Goal: Find contact information: Find contact information

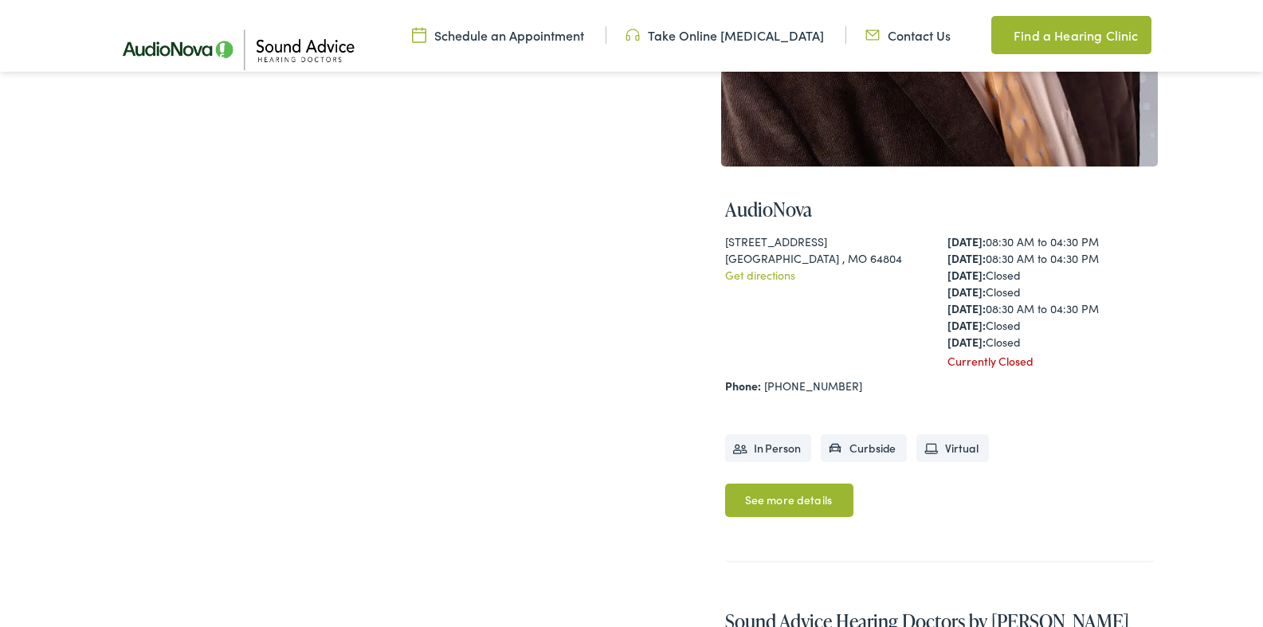
scroll to position [428, 0]
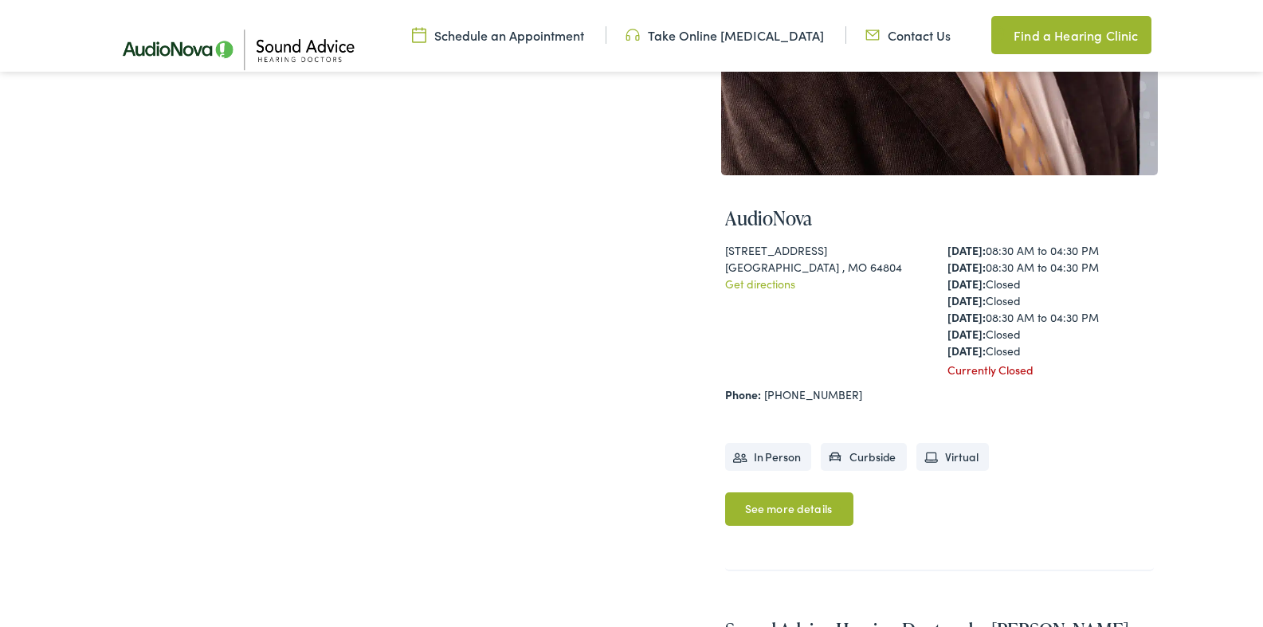
click at [779, 457] on li "In Person" at bounding box center [768, 457] width 87 height 28
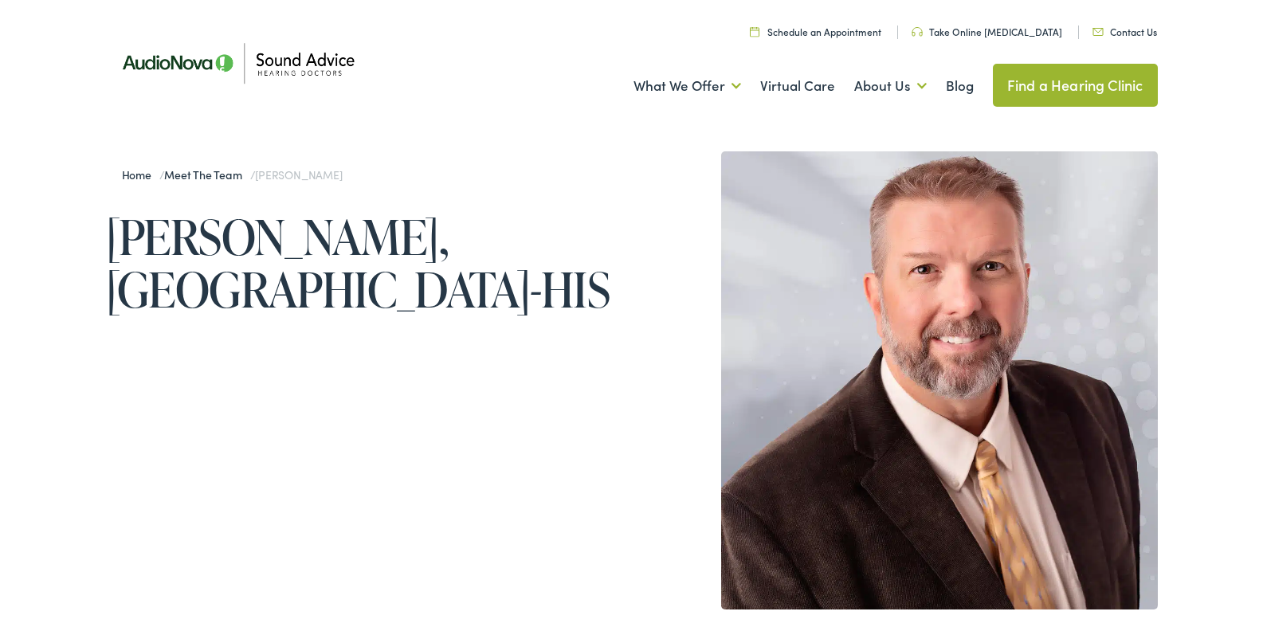
scroll to position [0, 0]
click at [55, 61] on div "Menu Close Schedule an Appointment Take Online Hearing Test Contact Us Find a H…" at bounding box center [631, 63] width 1263 height 127
click at [61, 66] on div "Menu Close Schedule an Appointment Take Online Hearing Test Contact Us Find a H…" at bounding box center [631, 63] width 1263 height 127
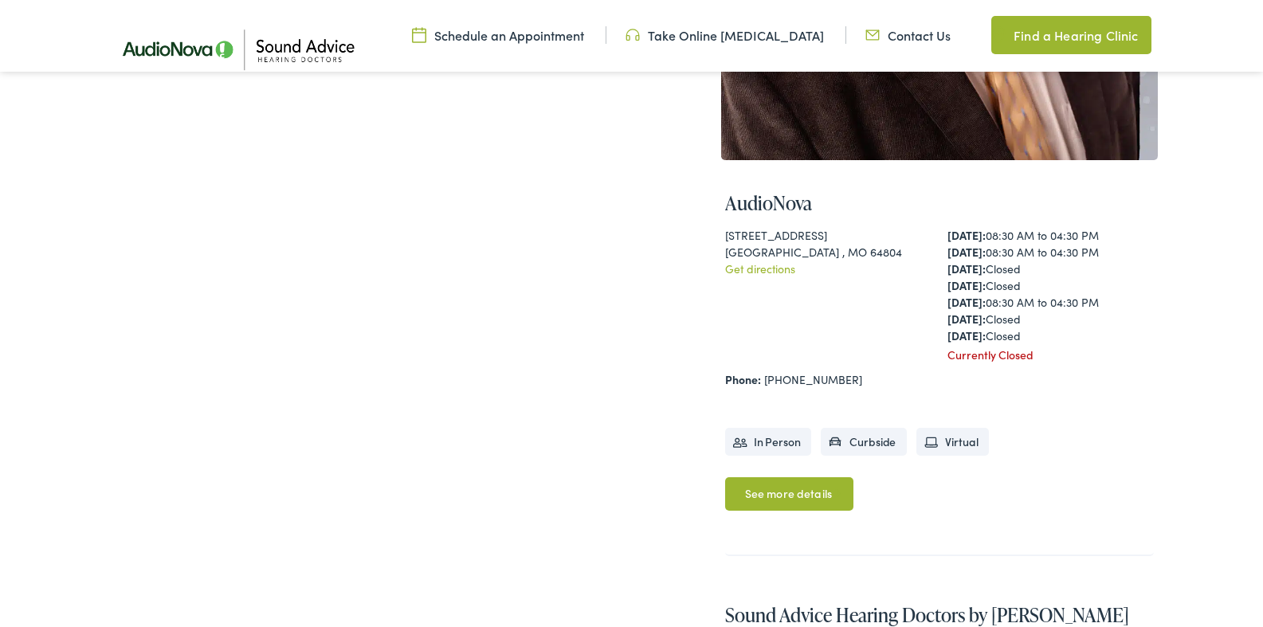
scroll to position [444, 0]
click at [767, 265] on link "Get directions" at bounding box center [760, 268] width 70 height 16
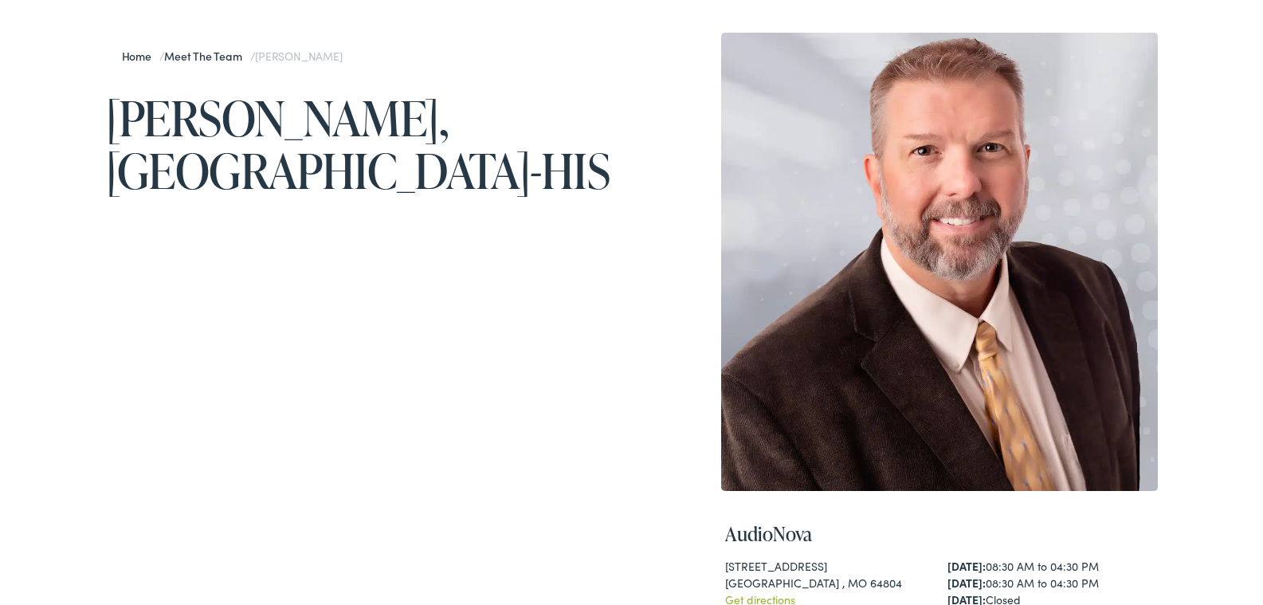
click at [243, 57] on link "Meet the Team" at bounding box center [206, 56] width 85 height 16
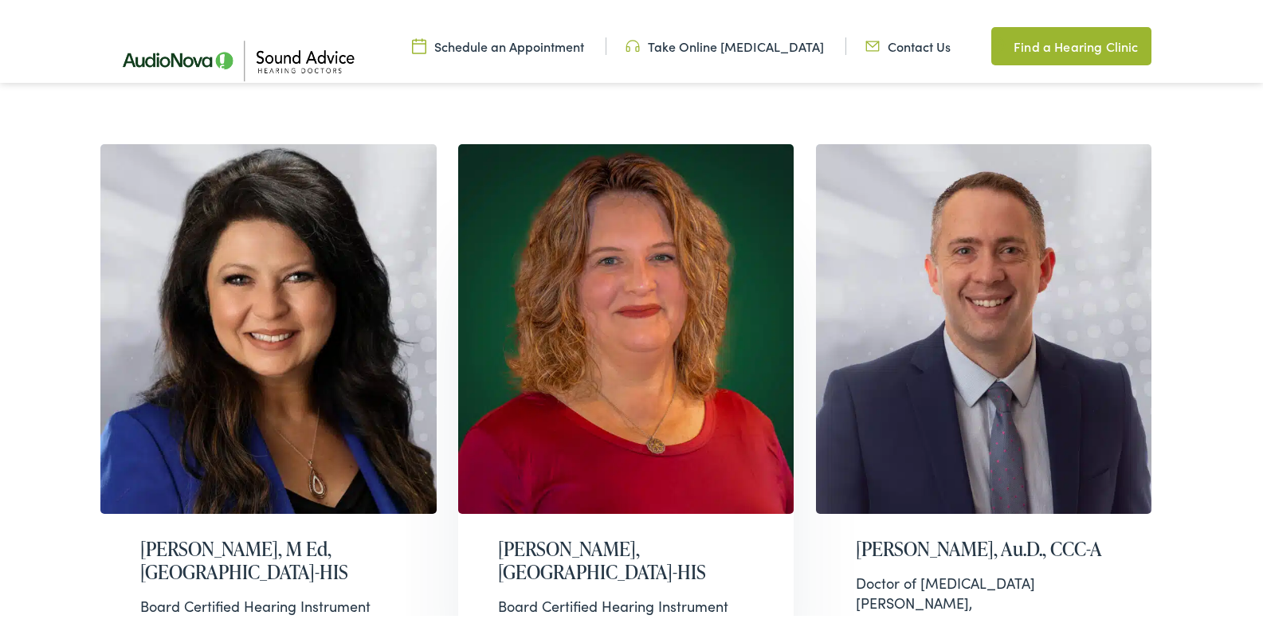
scroll to position [1095, 0]
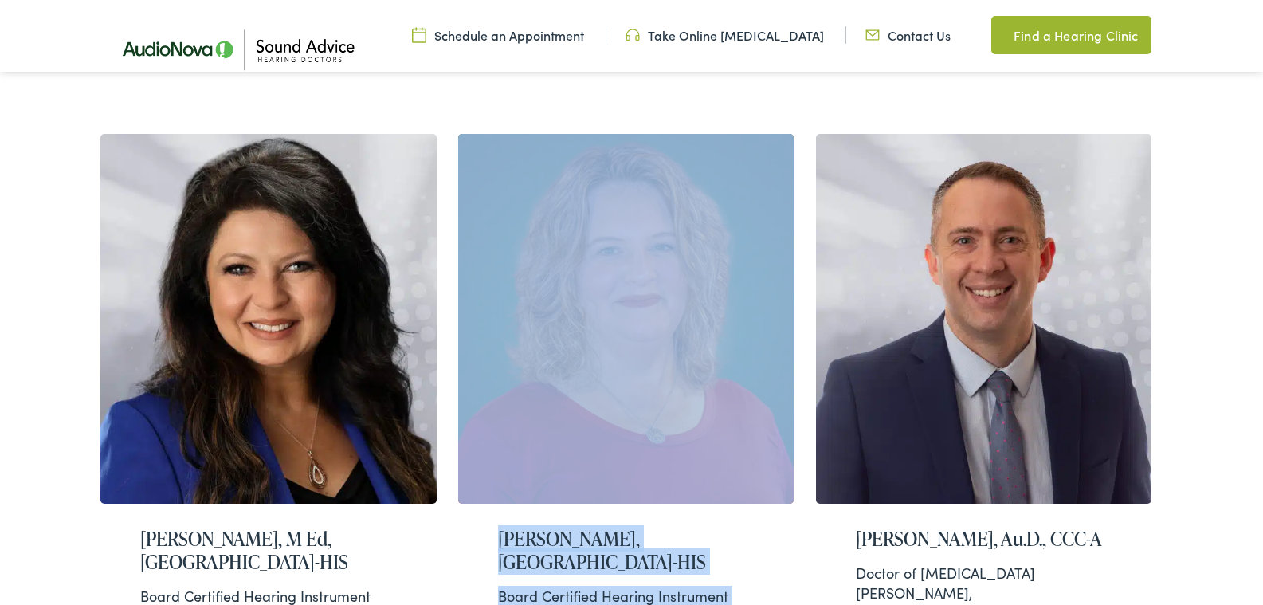
drag, startPoint x: 807, startPoint y: 86, endPoint x: 801, endPoint y: 167, distance: 81.5
click at [801, 168] on div "Daniel Kirtley, BC-HIS Nationally Board Certified Hearing Instrument Specialist…" at bounding box center [632, 402] width 1084 height 1814
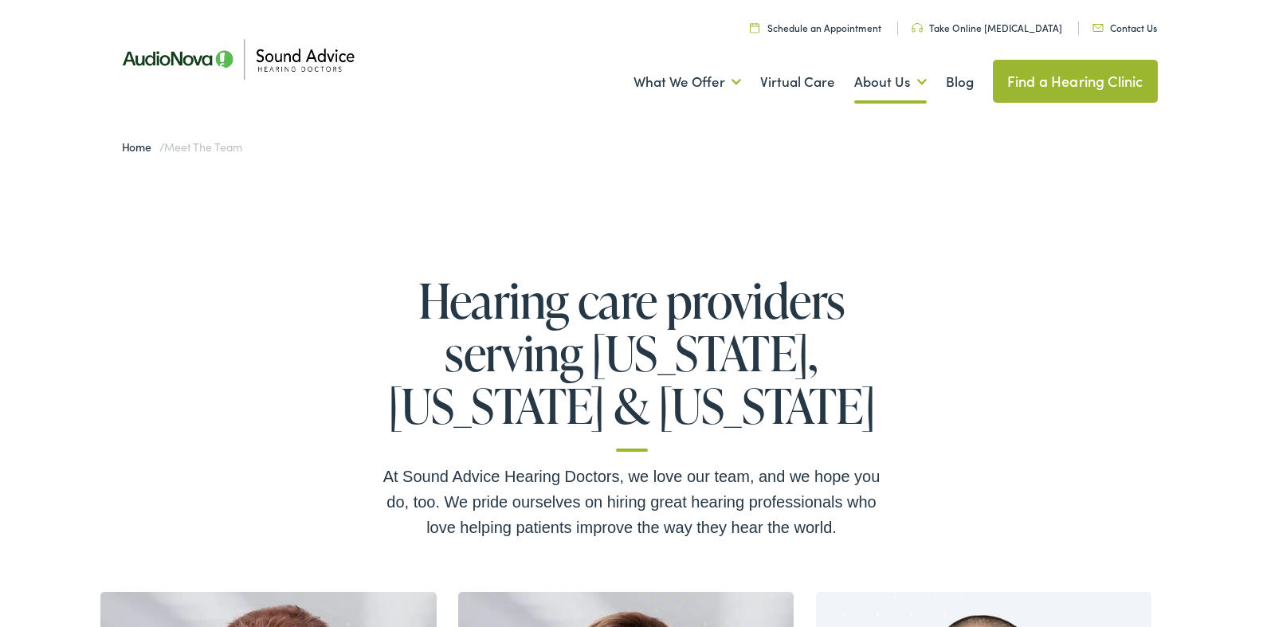
scroll to position [2, 0]
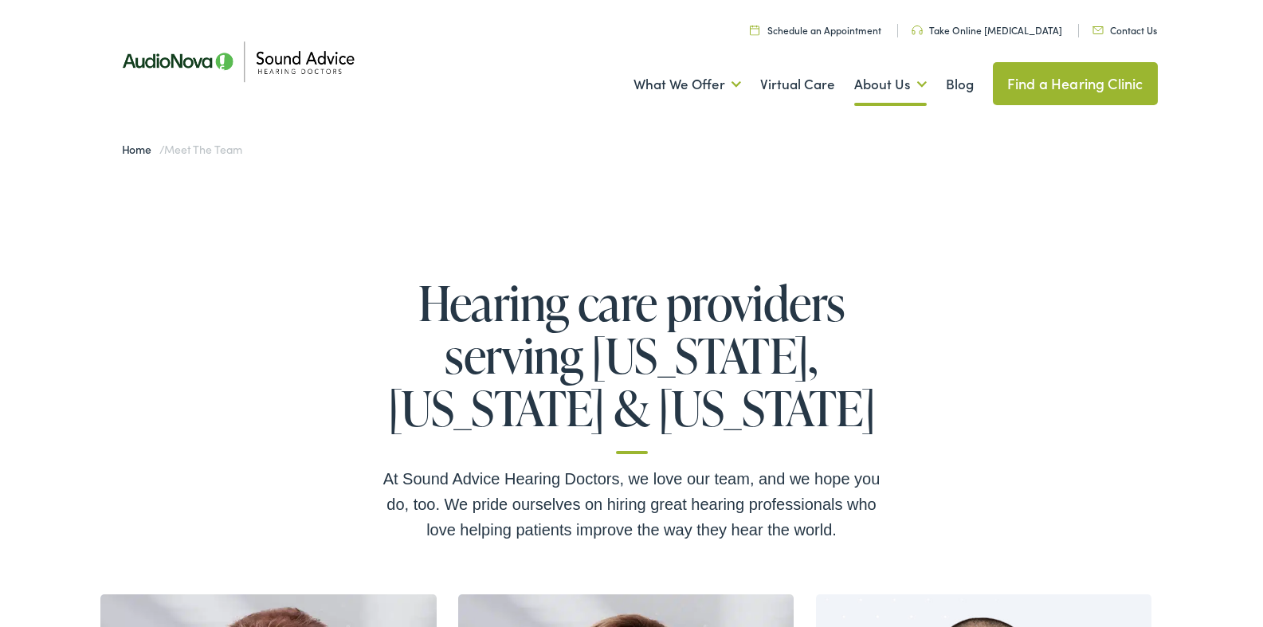
click at [1118, 29] on link "Contact Us" at bounding box center [1124, 30] width 65 height 14
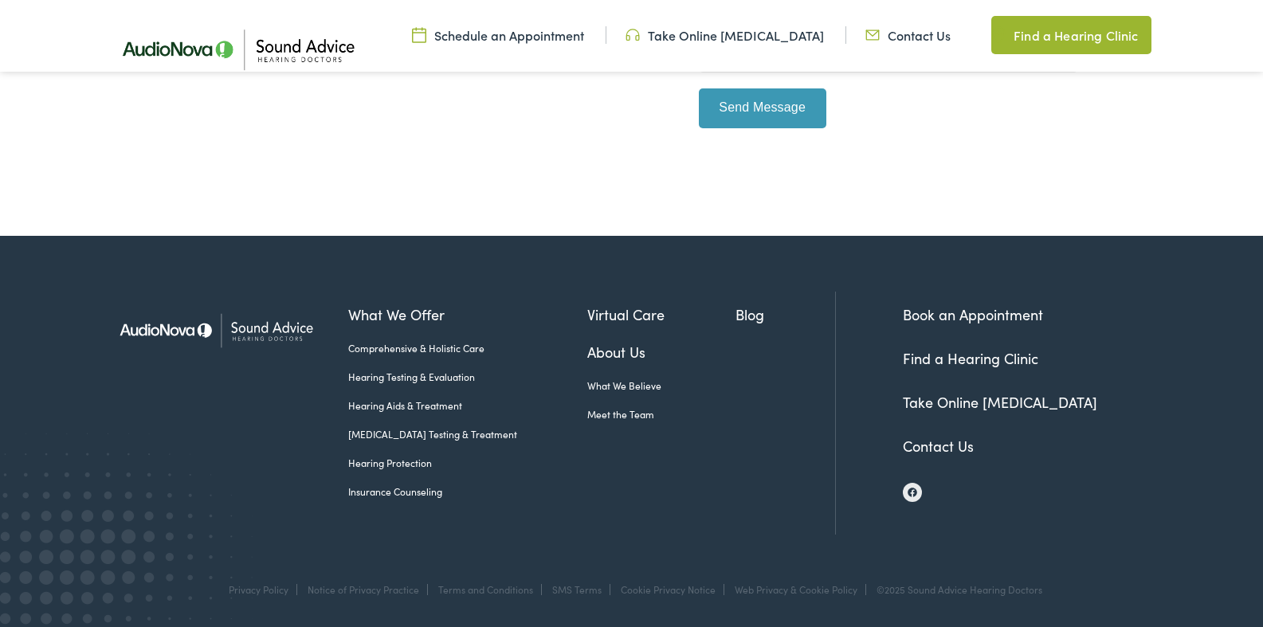
scroll to position [758, 0]
